Goal: Obtain resource: Obtain resource

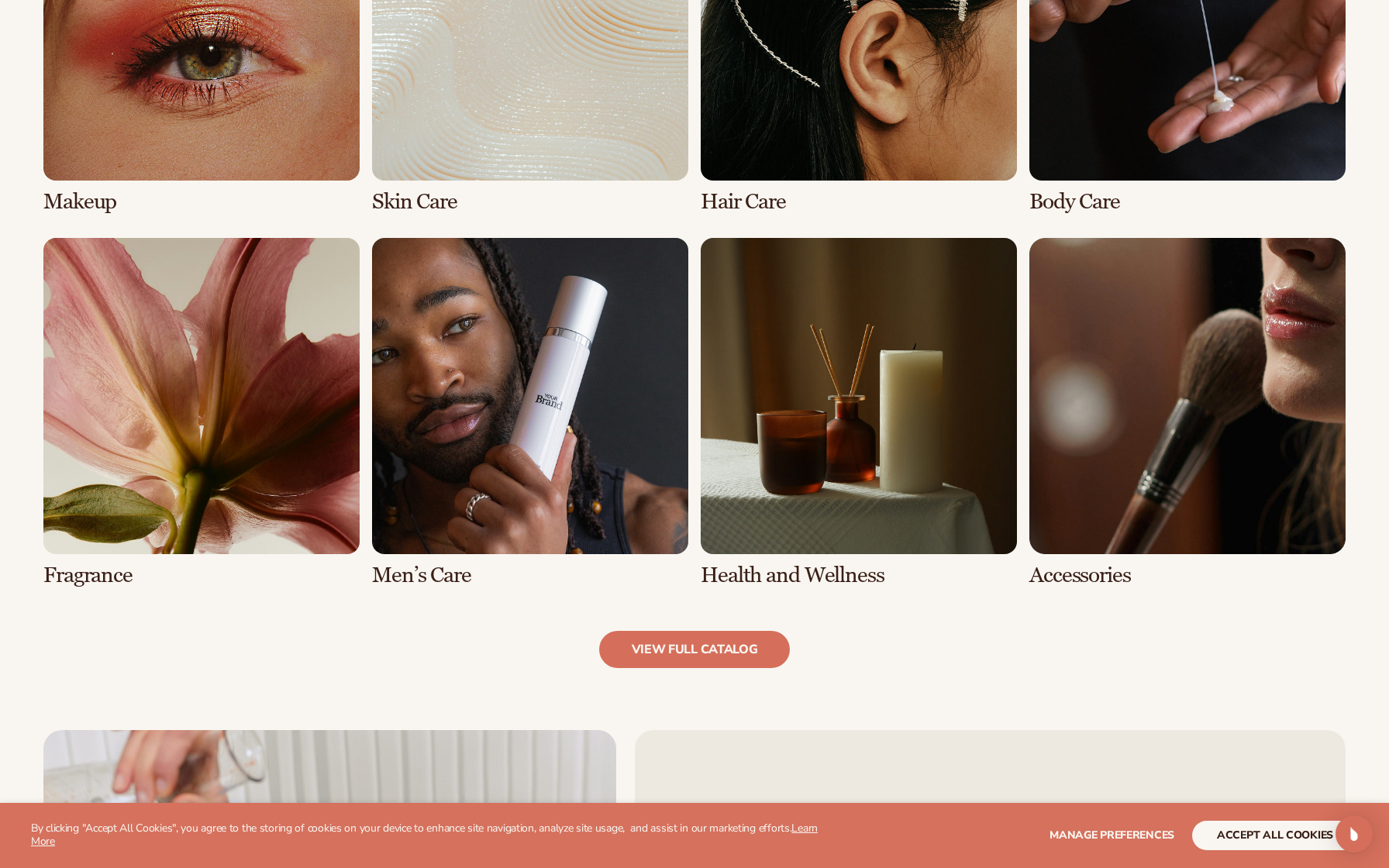
scroll to position [1304, 0]
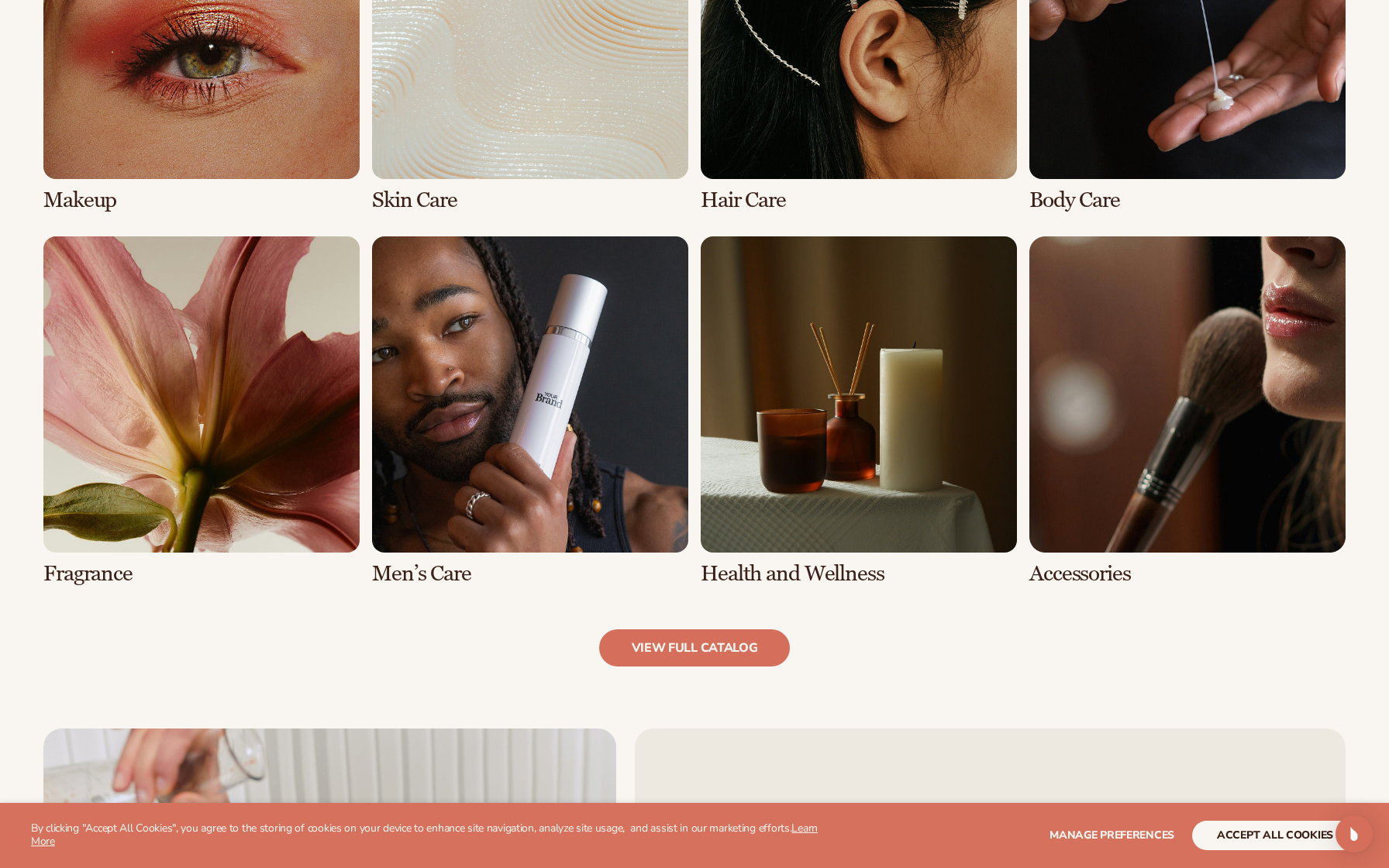
click at [577, 447] on link "6 / 8" at bounding box center [530, 411] width 316 height 350
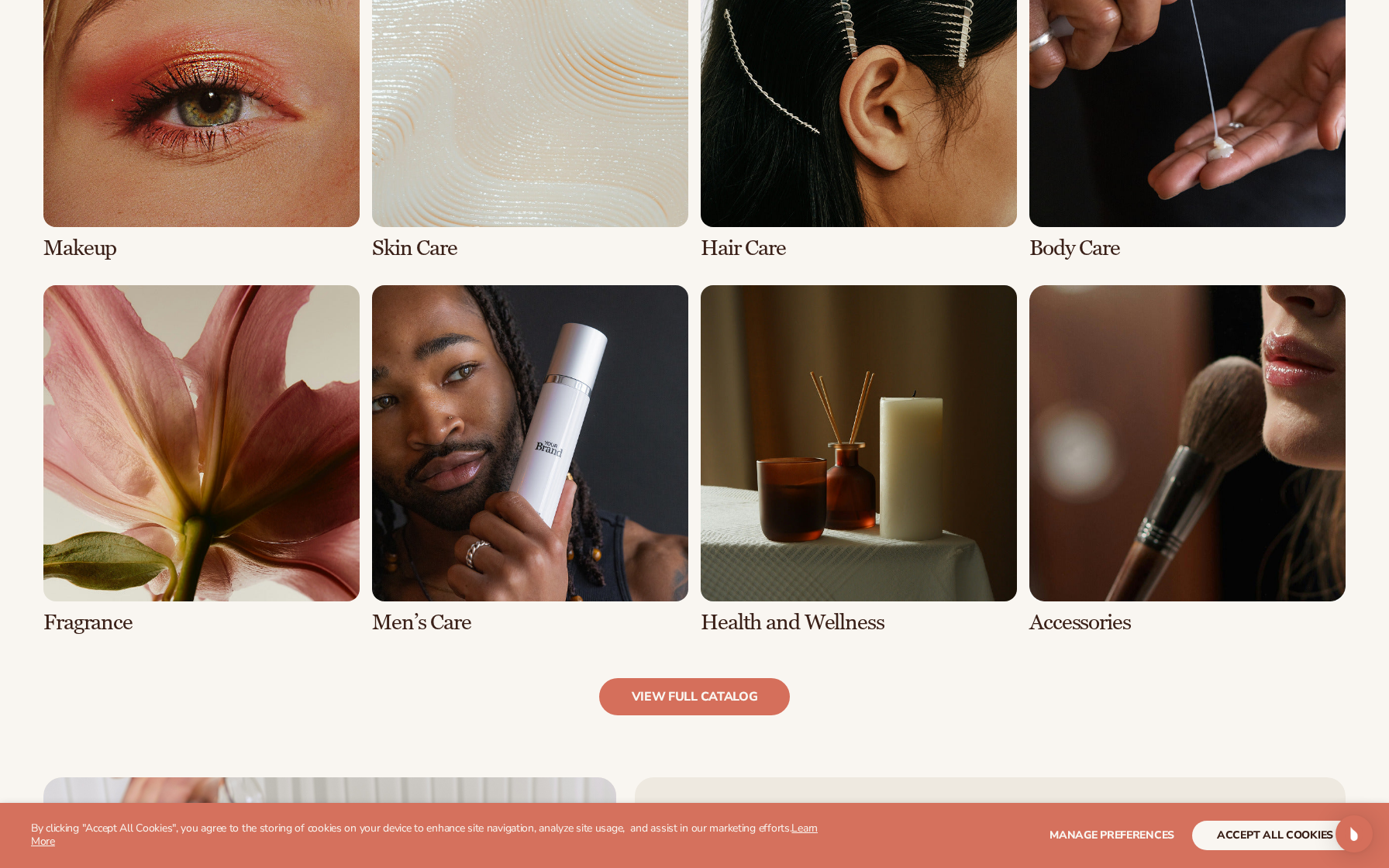
scroll to position [1420, 0]
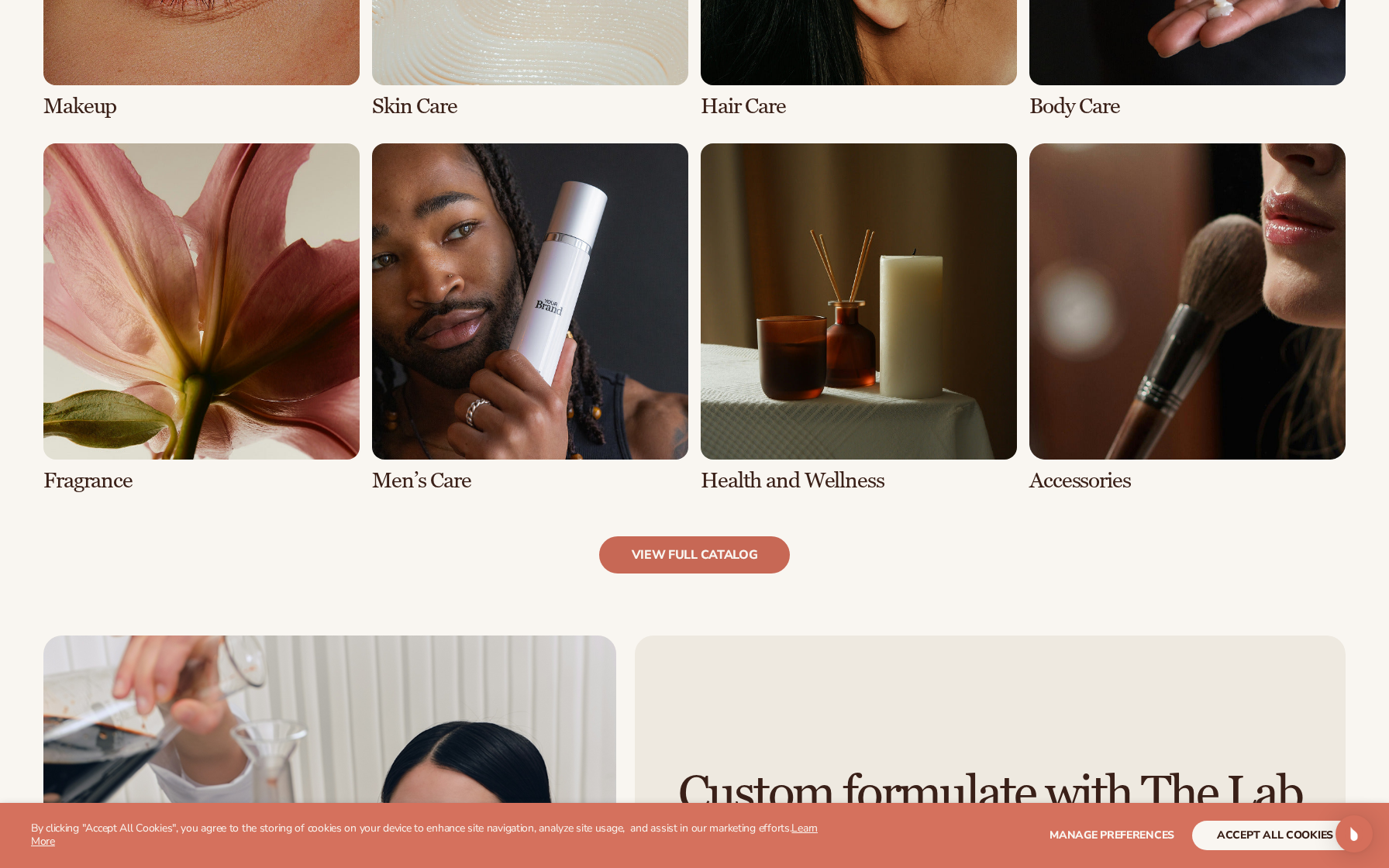
click at [671, 561] on link "view full catalog" at bounding box center [694, 554] width 191 height 37
